Goal: Task Accomplishment & Management: Manage account settings

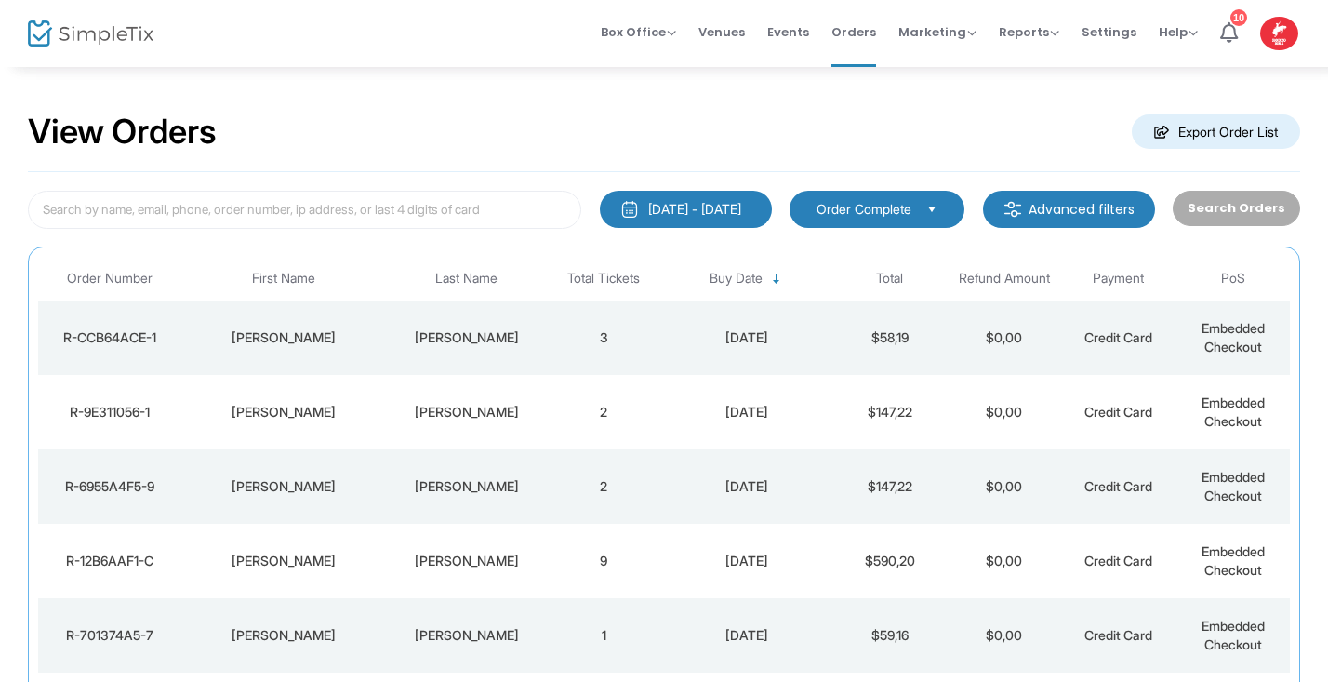
click at [596, 326] on td "3" at bounding box center [604, 337] width 114 height 74
click at [0, 0] on span at bounding box center [0, 0] width 0 height 0
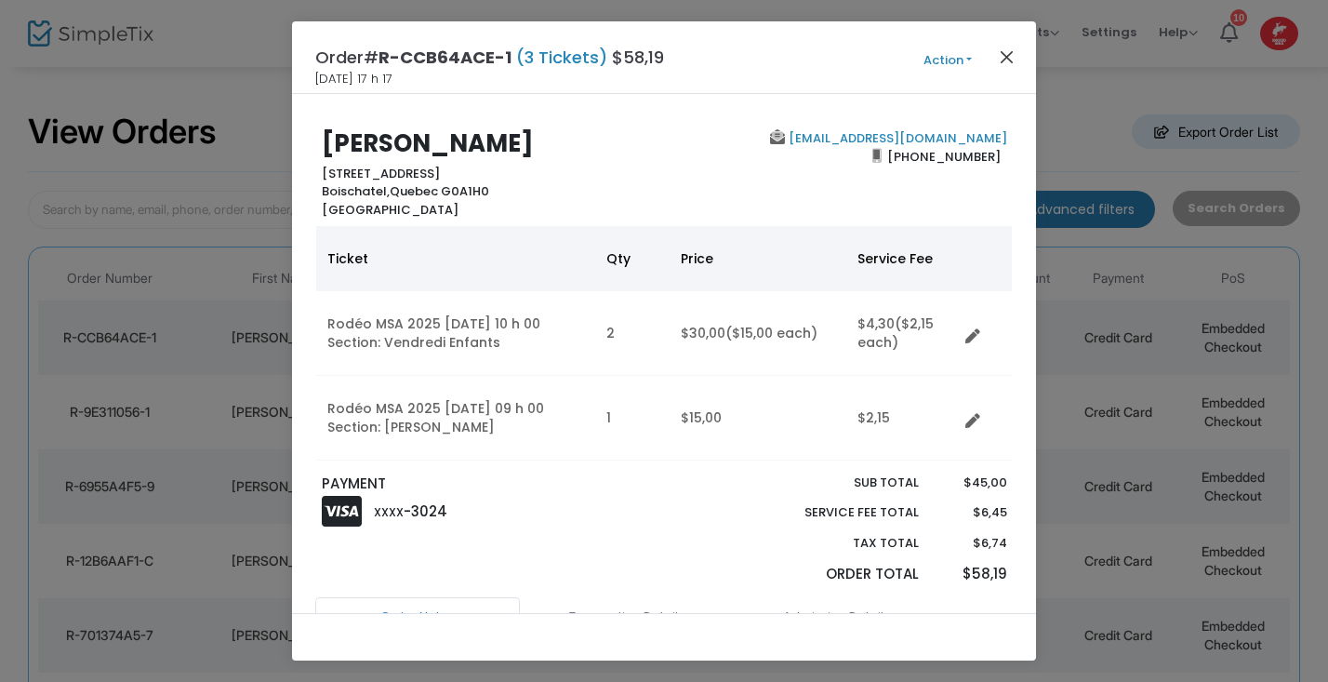
click at [1005, 59] on button "Close" at bounding box center [1007, 57] width 24 height 24
